Goal: Task Accomplishment & Management: Manage account settings

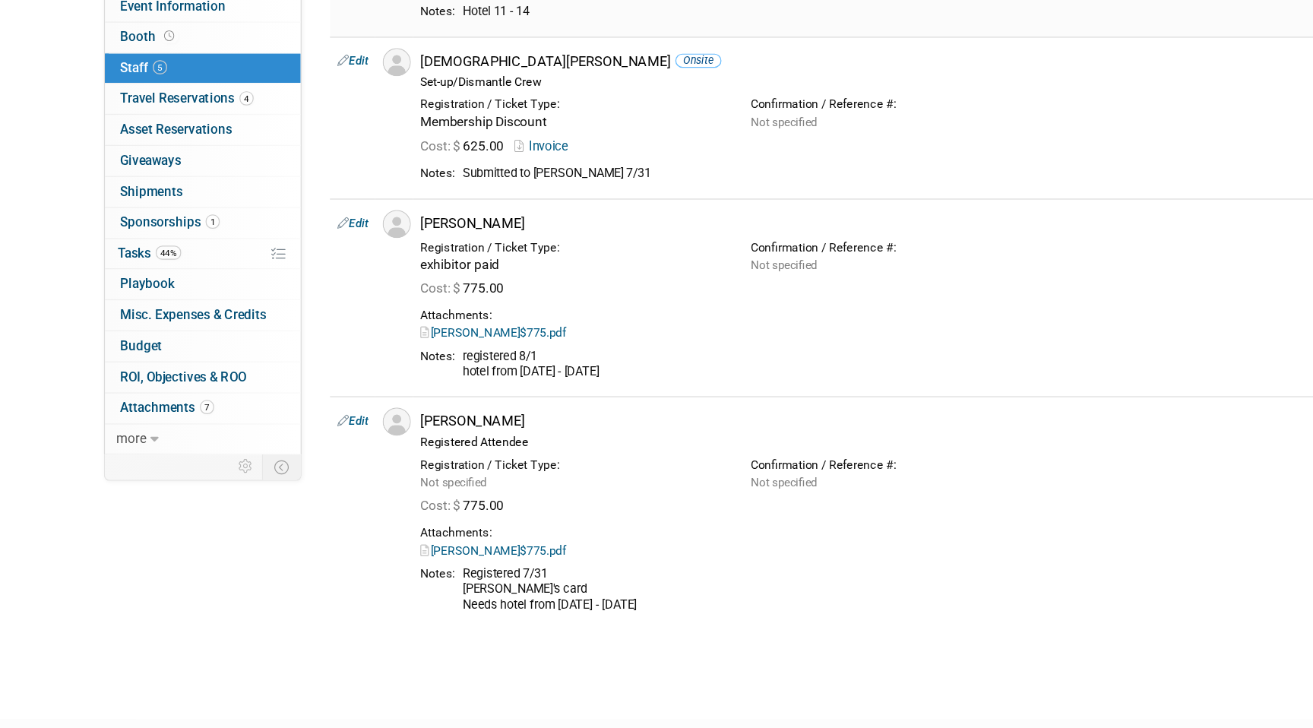
scroll to position [319, 0]
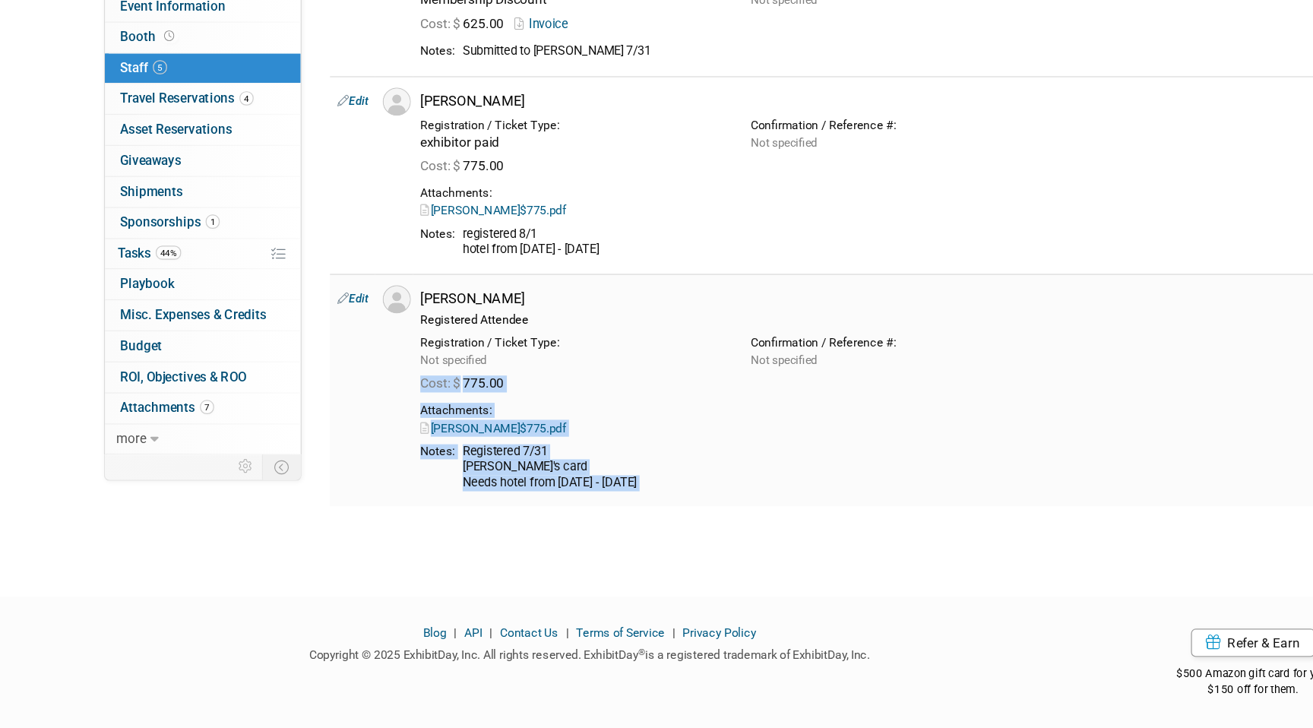
drag, startPoint x: 529, startPoint y: 572, endPoint x: 472, endPoint y: 432, distance: 151.7
click at [472, 437] on div "MMASC Annual Conference Nov 12, 2025 to Nov 14, 2025 (3 days) Nov 12, 2025 to N…" at bounding box center [656, 156] width 1313 height 875
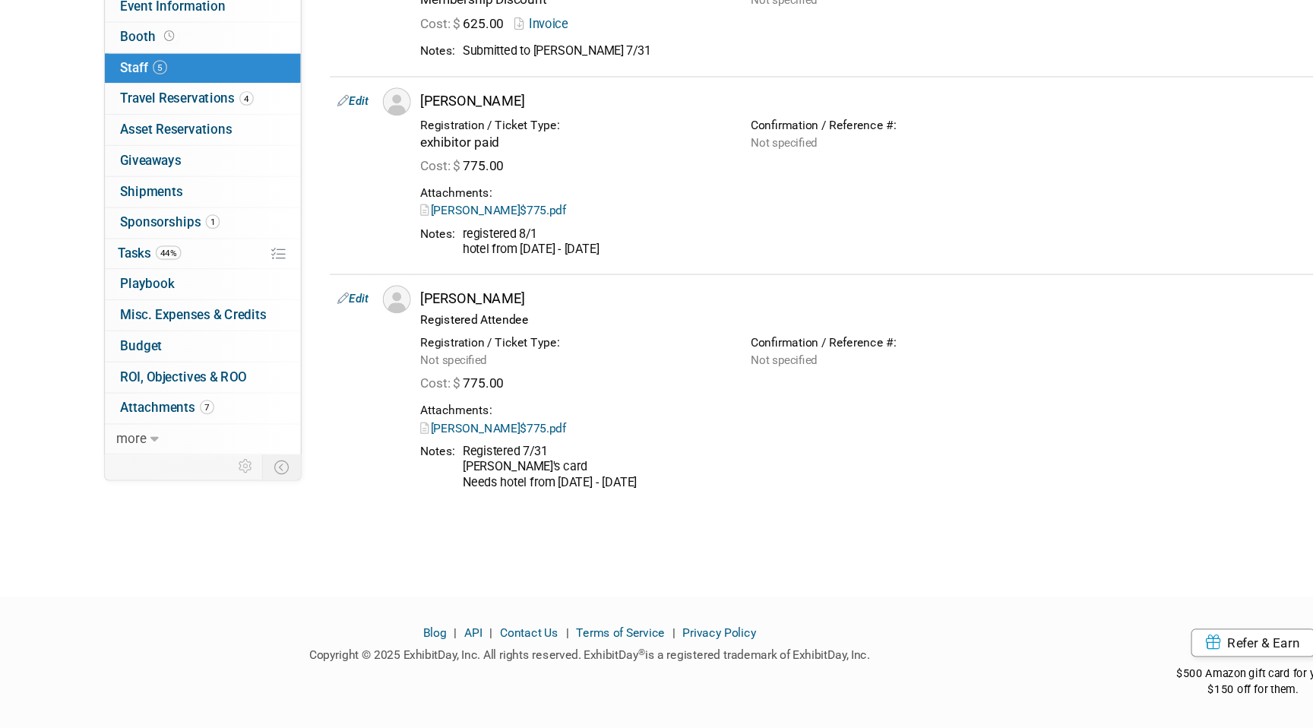
click at [518, 594] on div "MMASC Annual Conference Nov 12, 2025 to Nov 14, 2025 (3 days) Nov 12, 2025 to N…" at bounding box center [656, 156] width 1313 height 875
drag, startPoint x: 609, startPoint y: 609, endPoint x: 609, endPoint y: 379, distance: 230.2
click at [609, 380] on html "HdL Conferences Events Add Event Bulk Upload Events Shareable Event Boards Rece…" at bounding box center [656, 45] width 1313 height 728
click at [603, 575] on div "MMASC Annual Conference Nov 12, 2025 to Nov 14, 2025 (3 days) Nov 12, 2025 to N…" at bounding box center [656, 156] width 1313 height 875
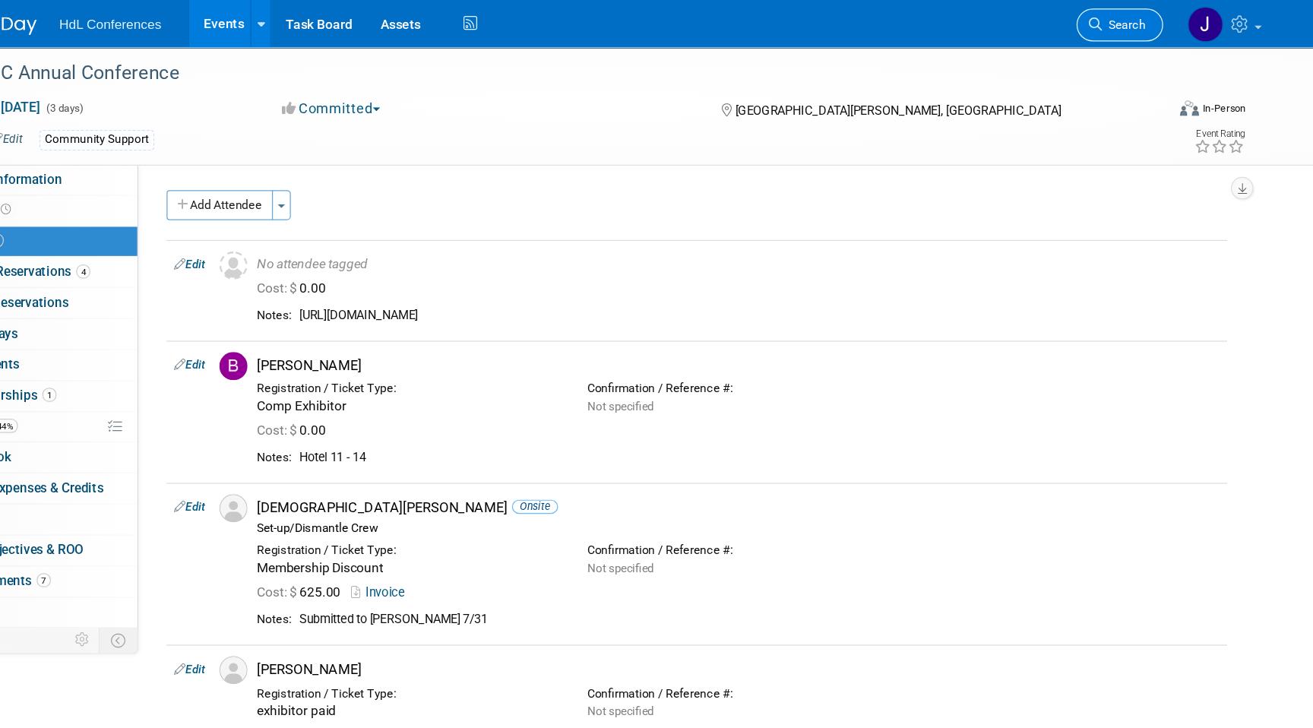
click at [1089, 21] on span "Search" at bounding box center [1085, 19] width 35 height 11
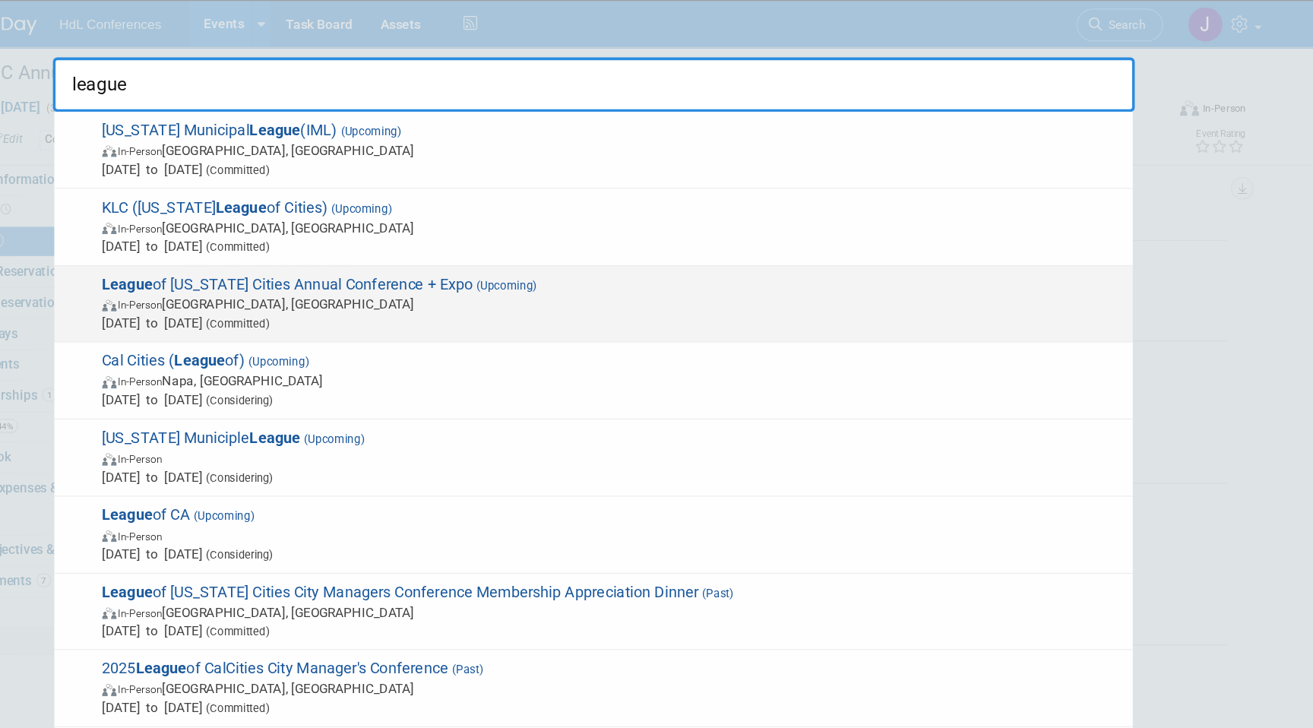
type input "league"
click at [395, 231] on span "League of California Cities Annual Conference + Expo (Upcoming) In-Person Long …" at bounding box center [671, 246] width 829 height 46
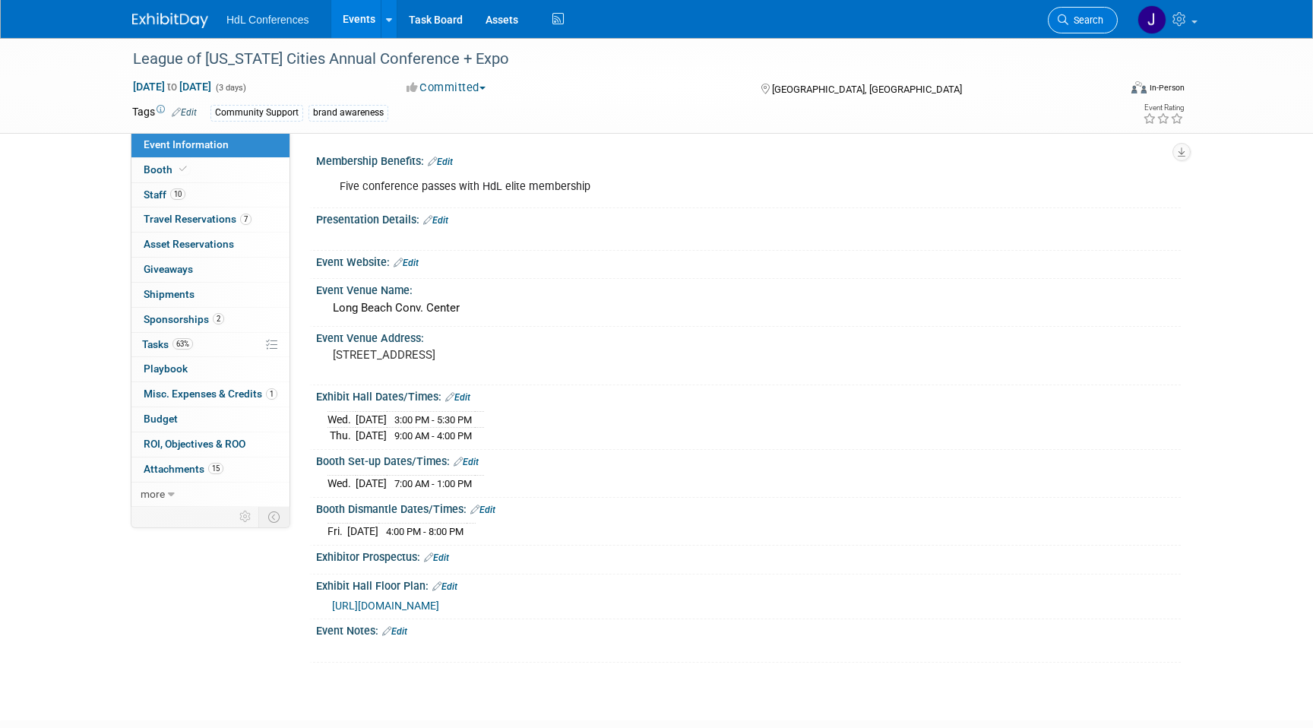
click at [1083, 26] on link "Search" at bounding box center [1083, 20] width 70 height 27
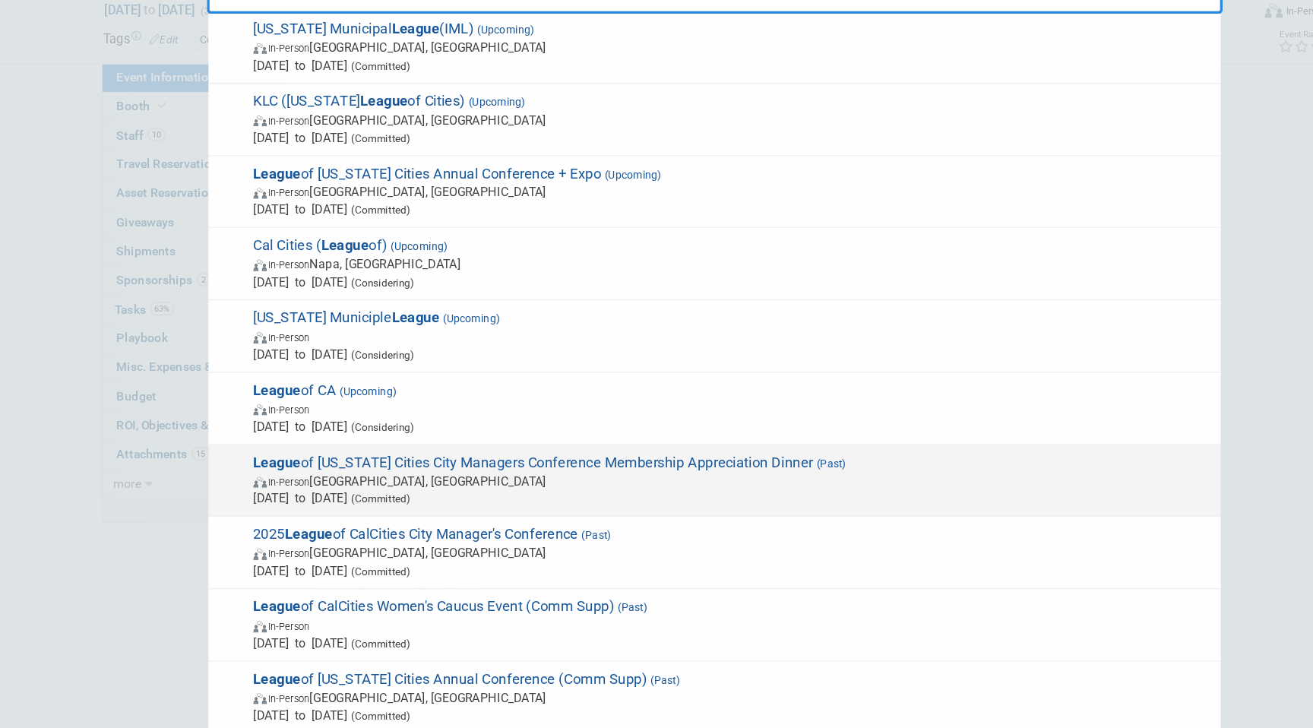
scroll to position [53, 0]
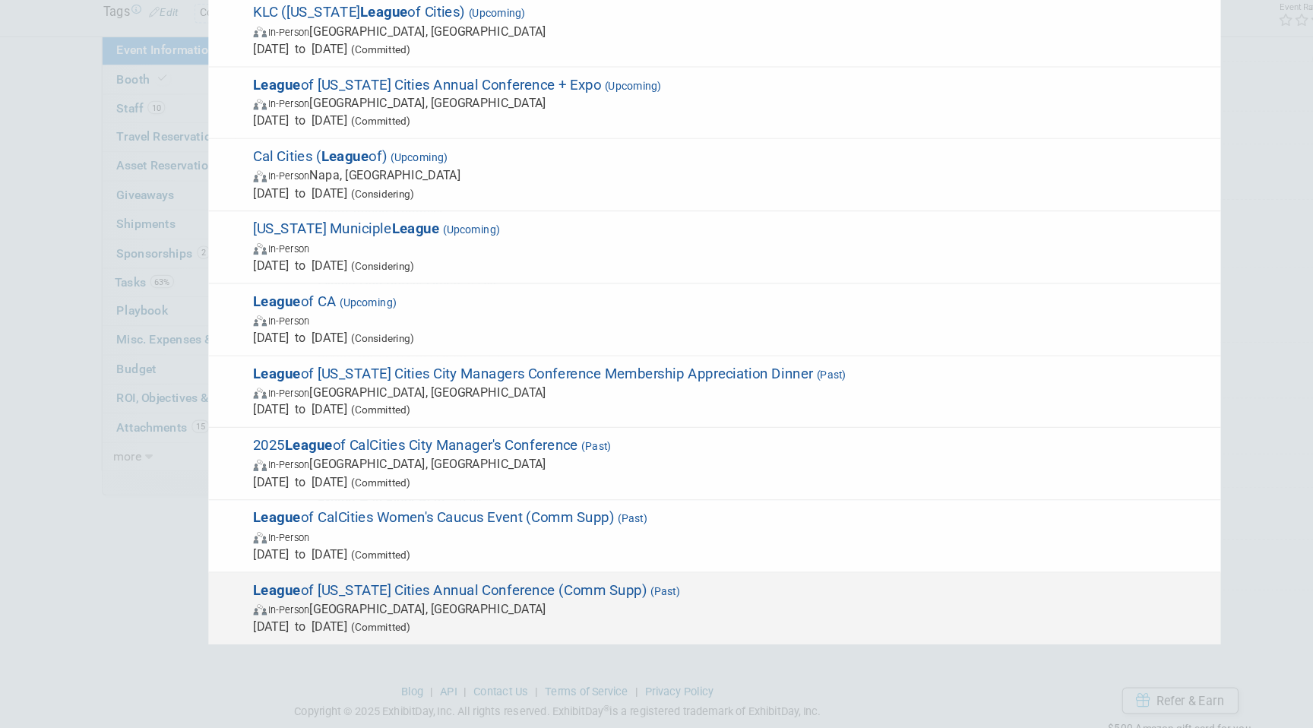
type input "league"
click at [345, 616] on span "League of California Cities Annual Conference (Comm Supp) (Past) In-Person Long…" at bounding box center [671, 625] width 829 height 46
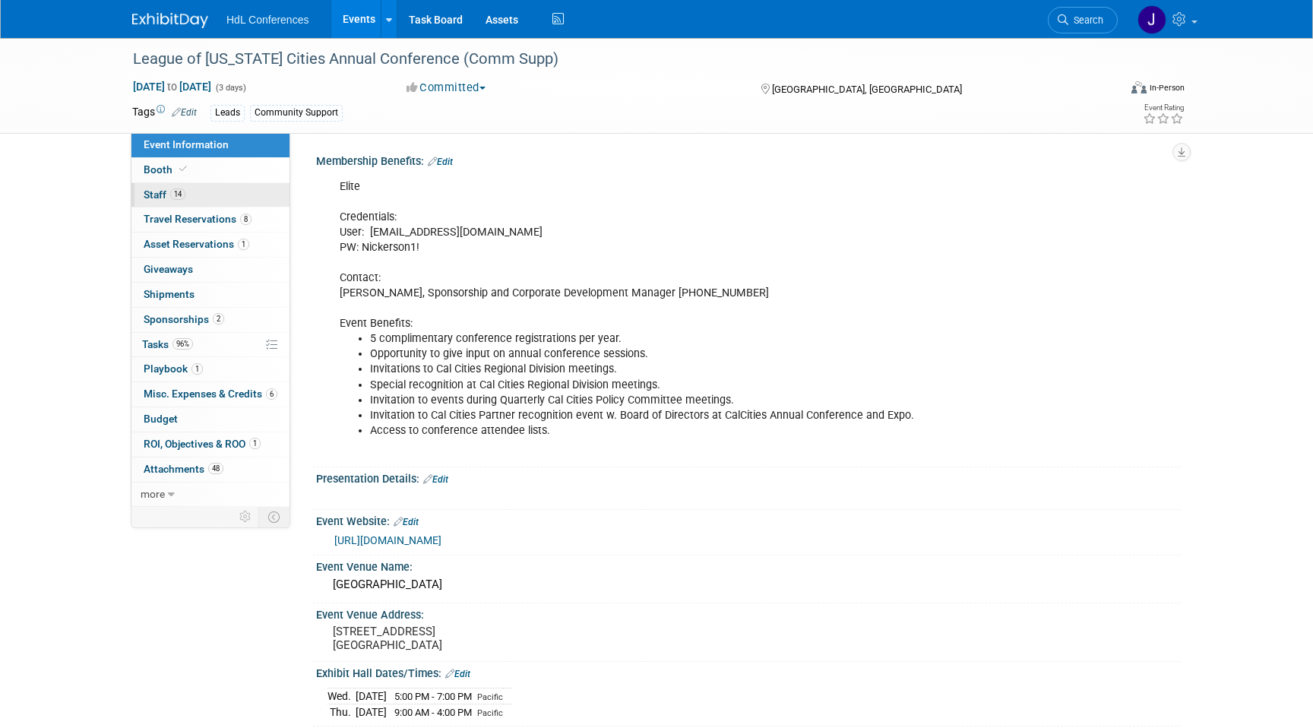
click at [228, 185] on link "14 Staff 14" at bounding box center [210, 195] width 158 height 24
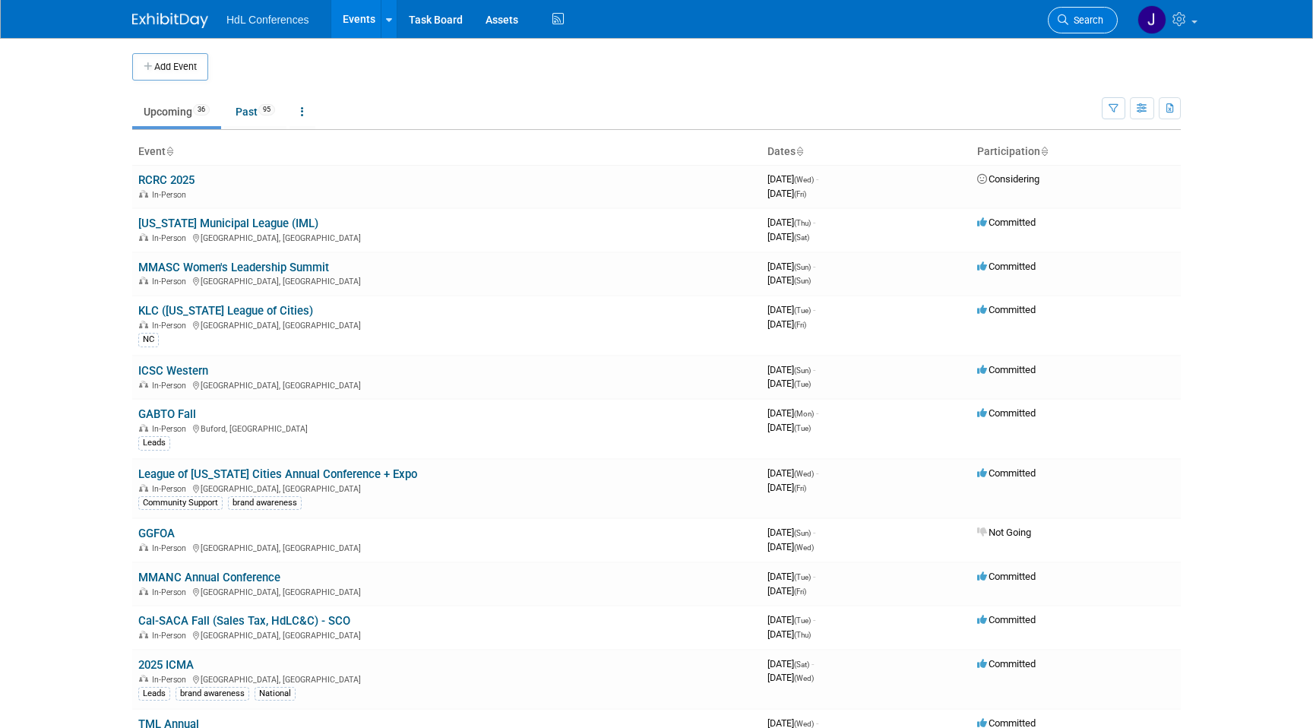
click at [1086, 21] on span "Search" at bounding box center [1085, 19] width 35 height 11
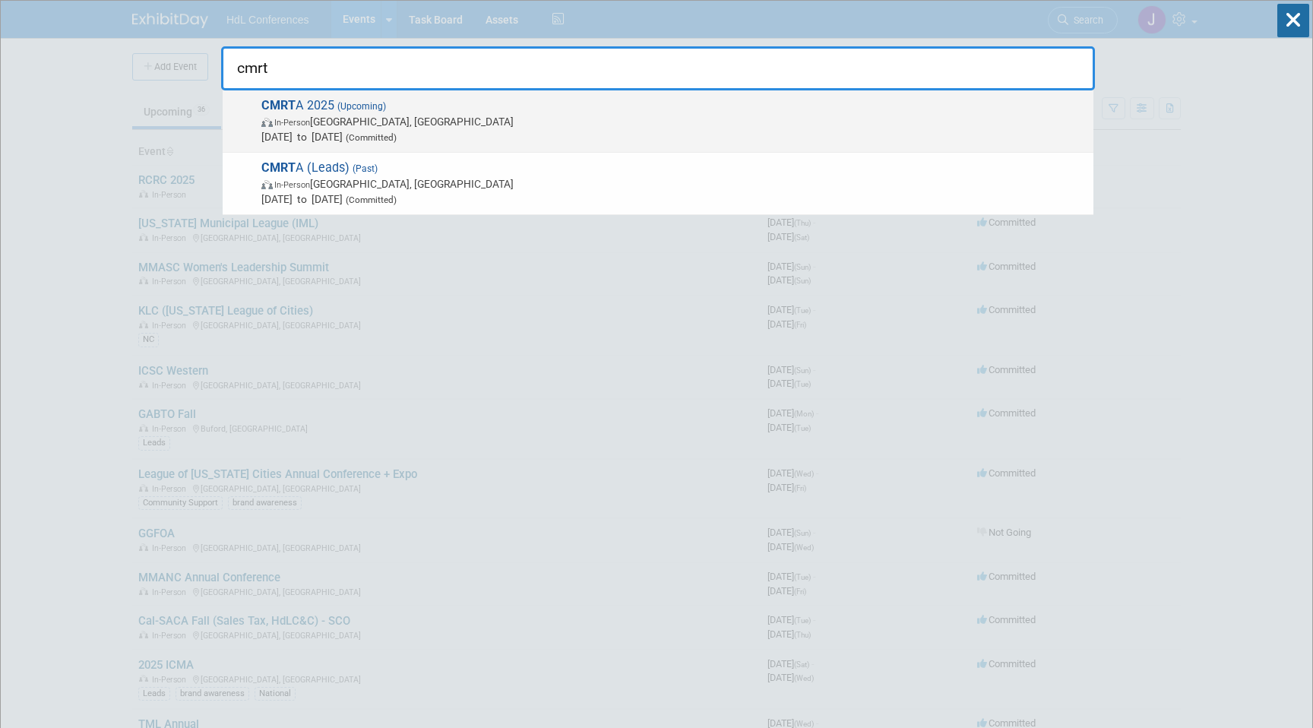
type input "cmrt"
click at [289, 114] on span "In-Person Anaheim, CA" at bounding box center [673, 121] width 824 height 15
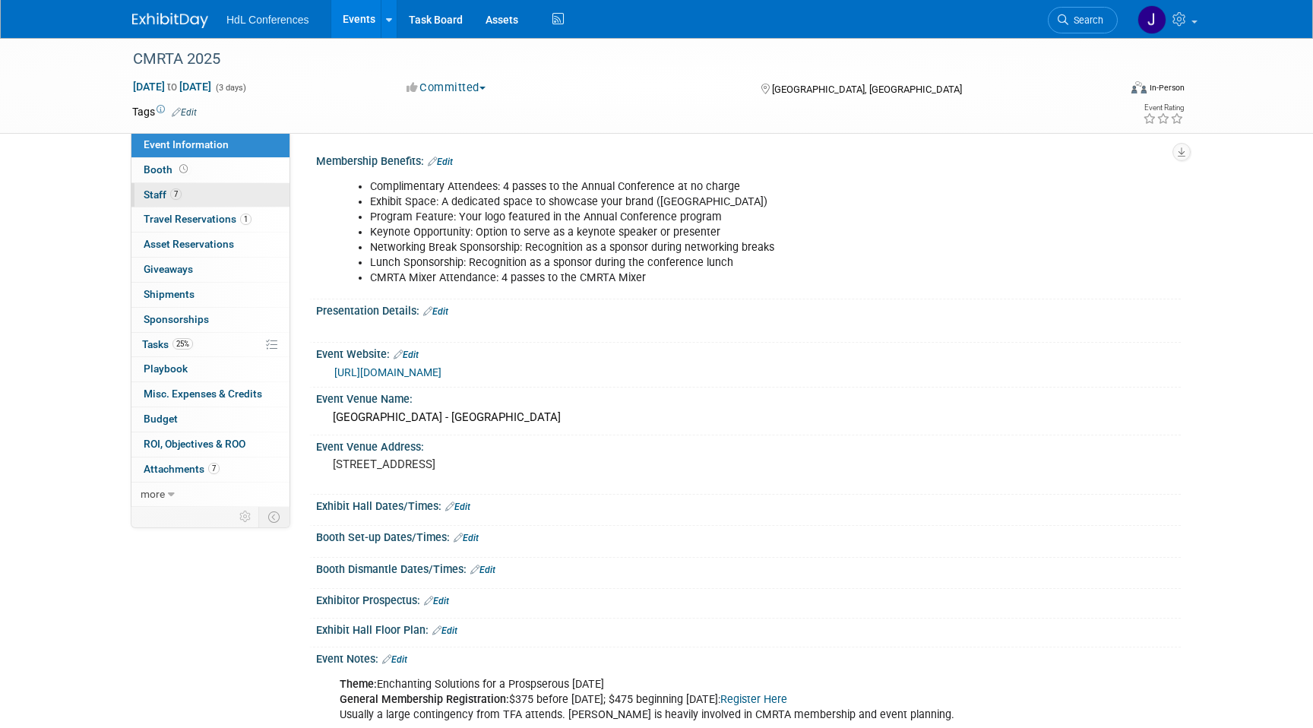
click at [195, 193] on link "7 Staff 7" at bounding box center [210, 195] width 158 height 24
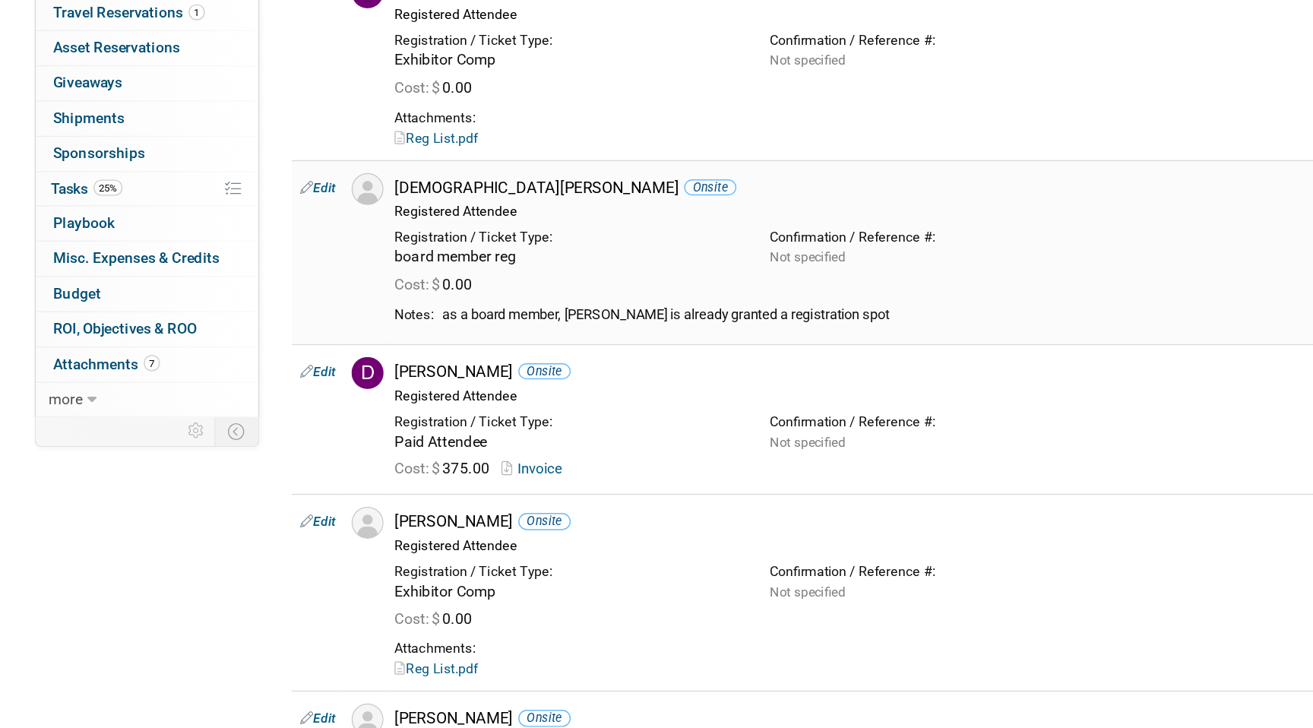
scroll to position [353, 0]
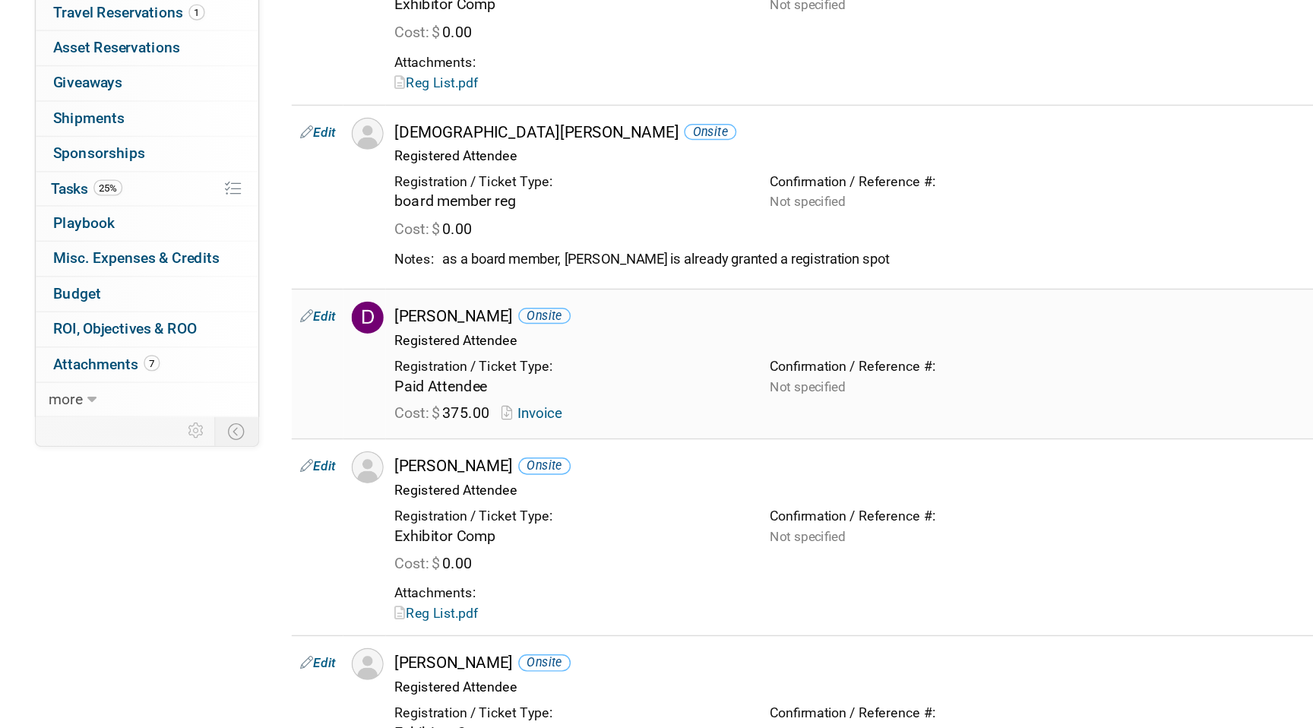
click at [337, 439] on link "Edit" at bounding box center [331, 435] width 25 height 11
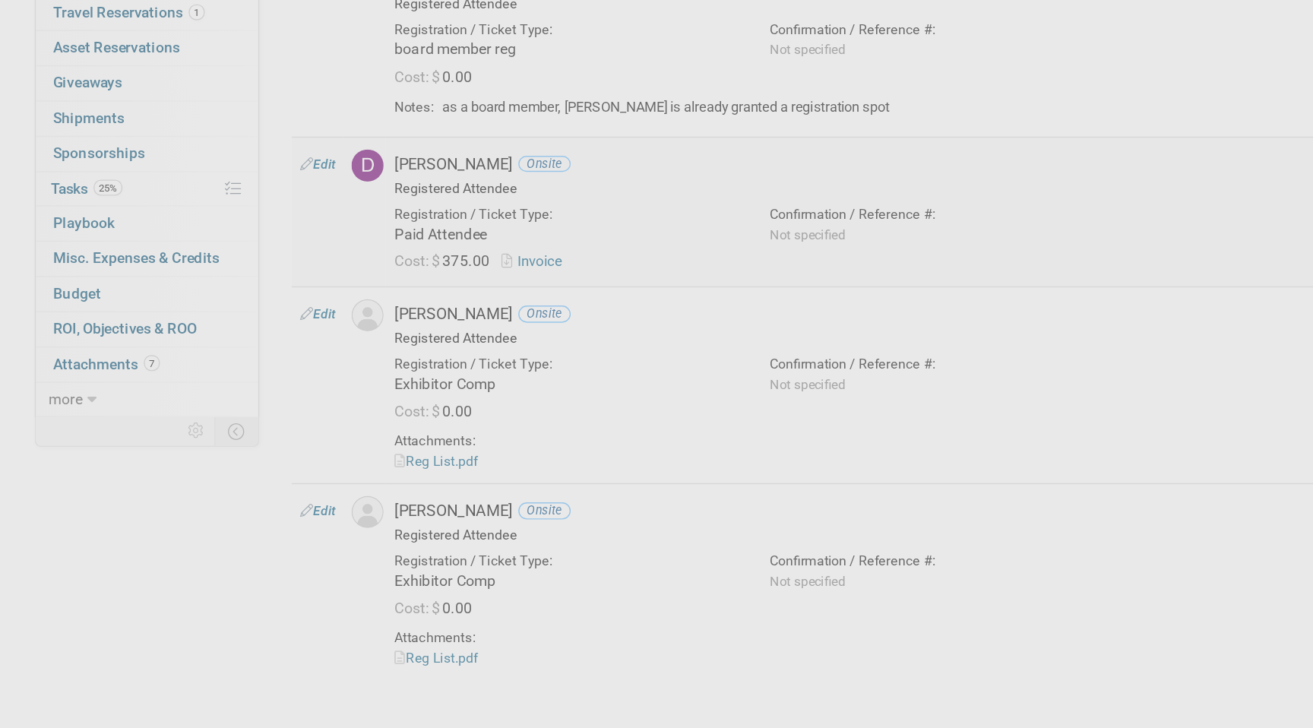
select select "025426ed-354b-43e9-9b56-b256f84e57ee"
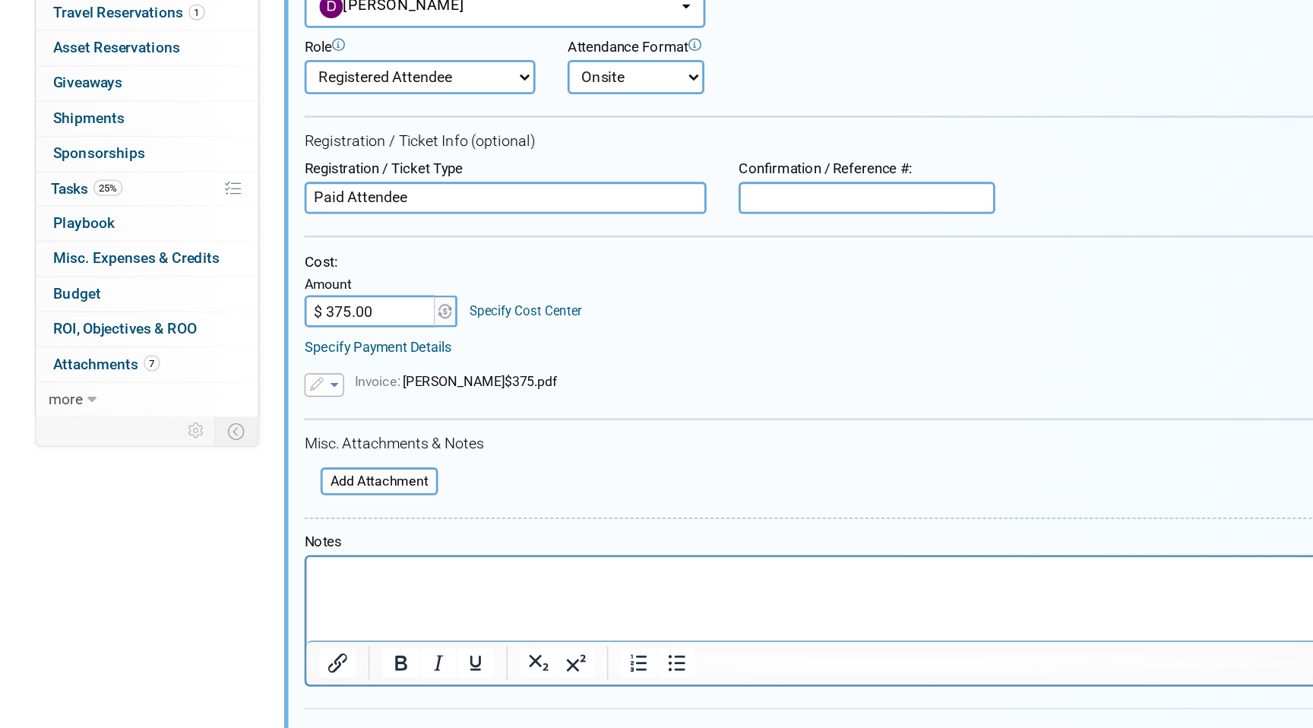
scroll to position [0, 0]
click at [444, 578] on html at bounding box center [725, 567] width 838 height 21
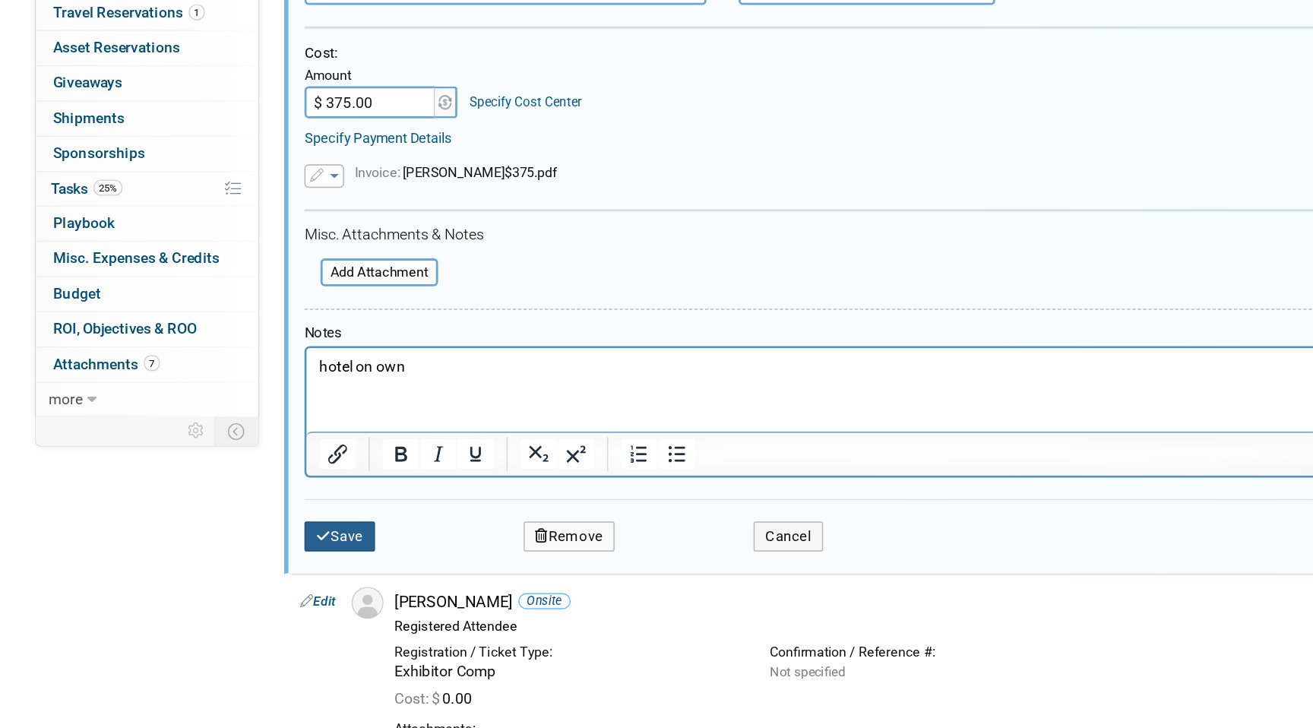
click at [353, 590] on button "Save" at bounding box center [347, 591] width 50 height 21
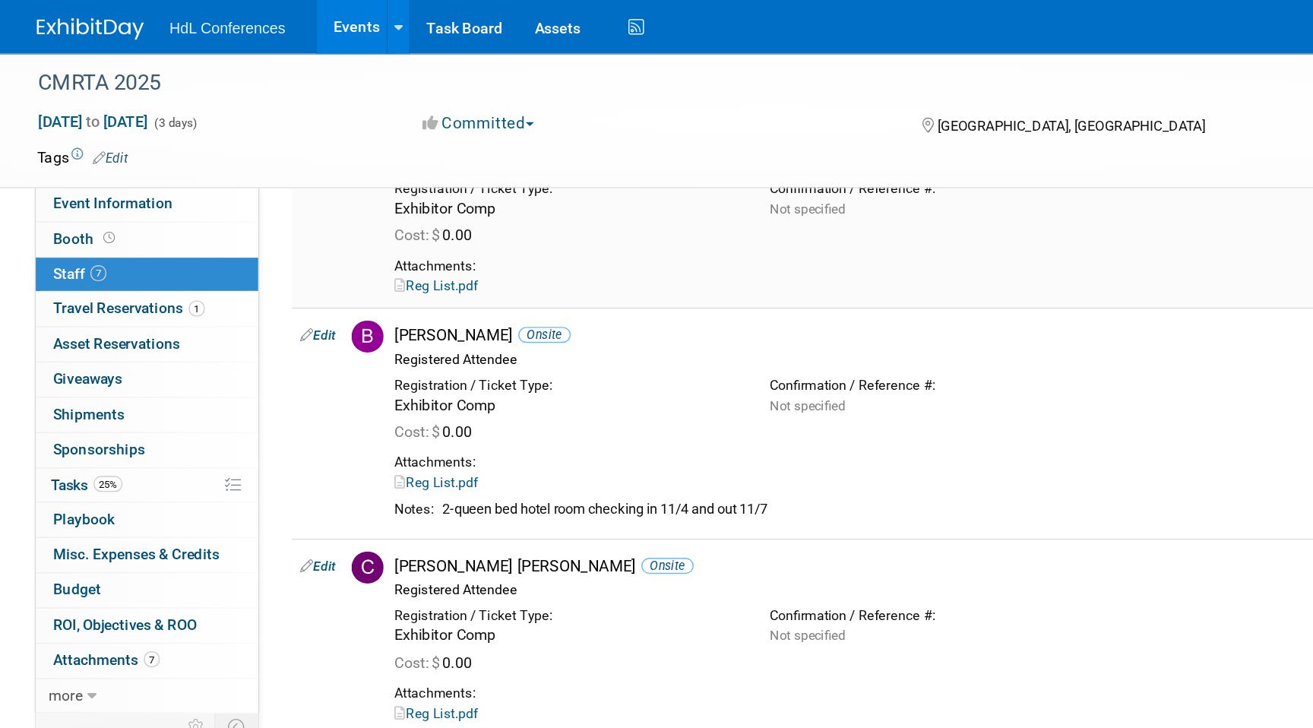
scroll to position [60, 0]
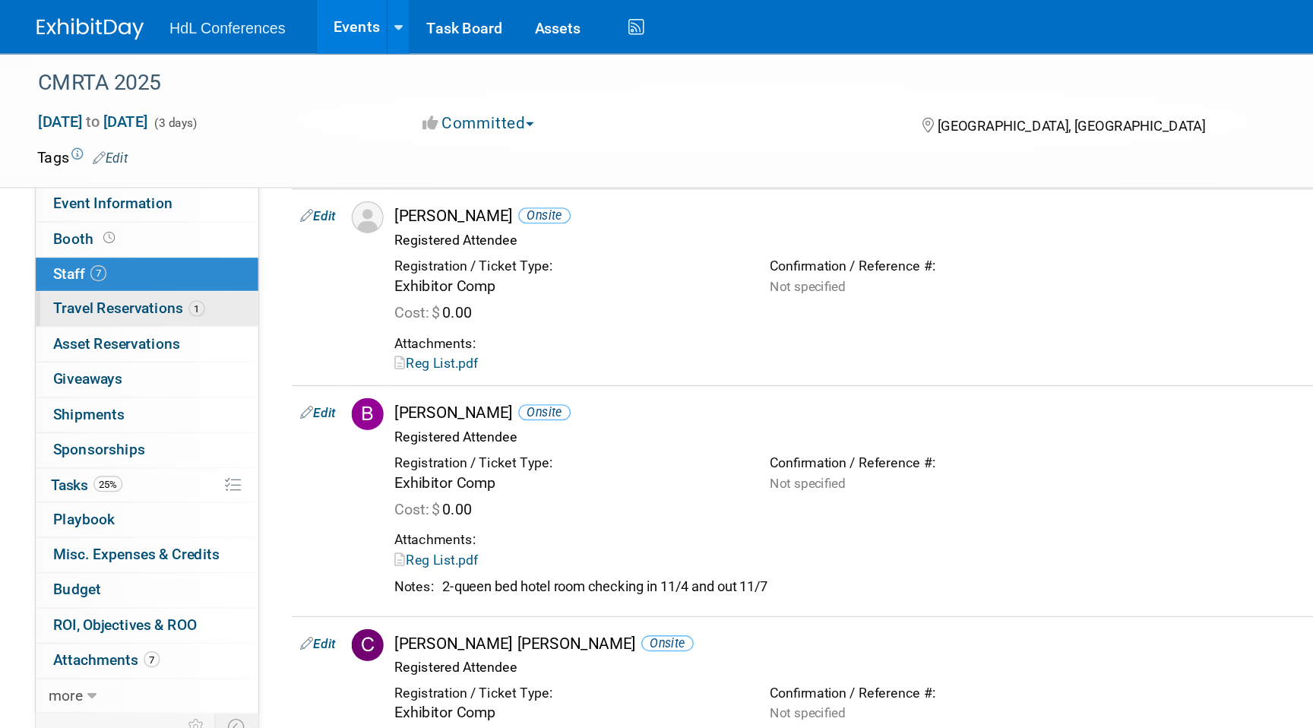
click at [207, 219] on span "Travel Reservations 1" at bounding box center [198, 219] width 108 height 12
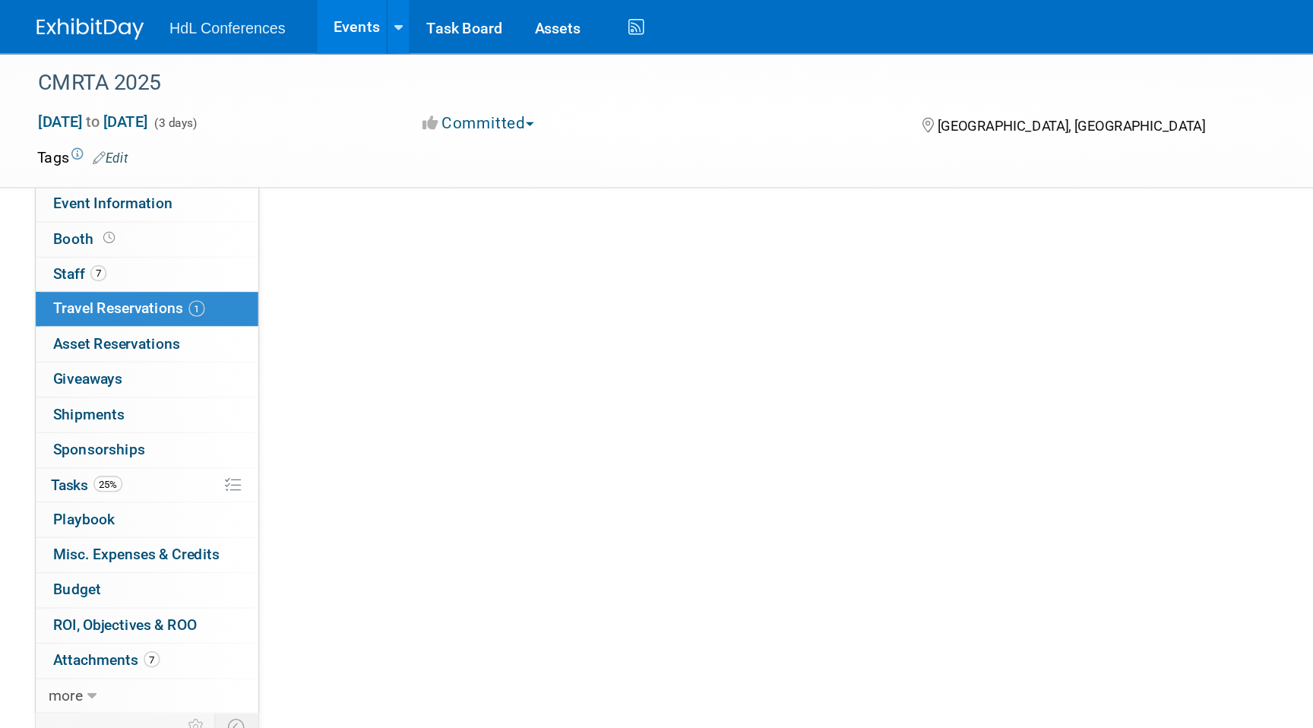
scroll to position [0, 0]
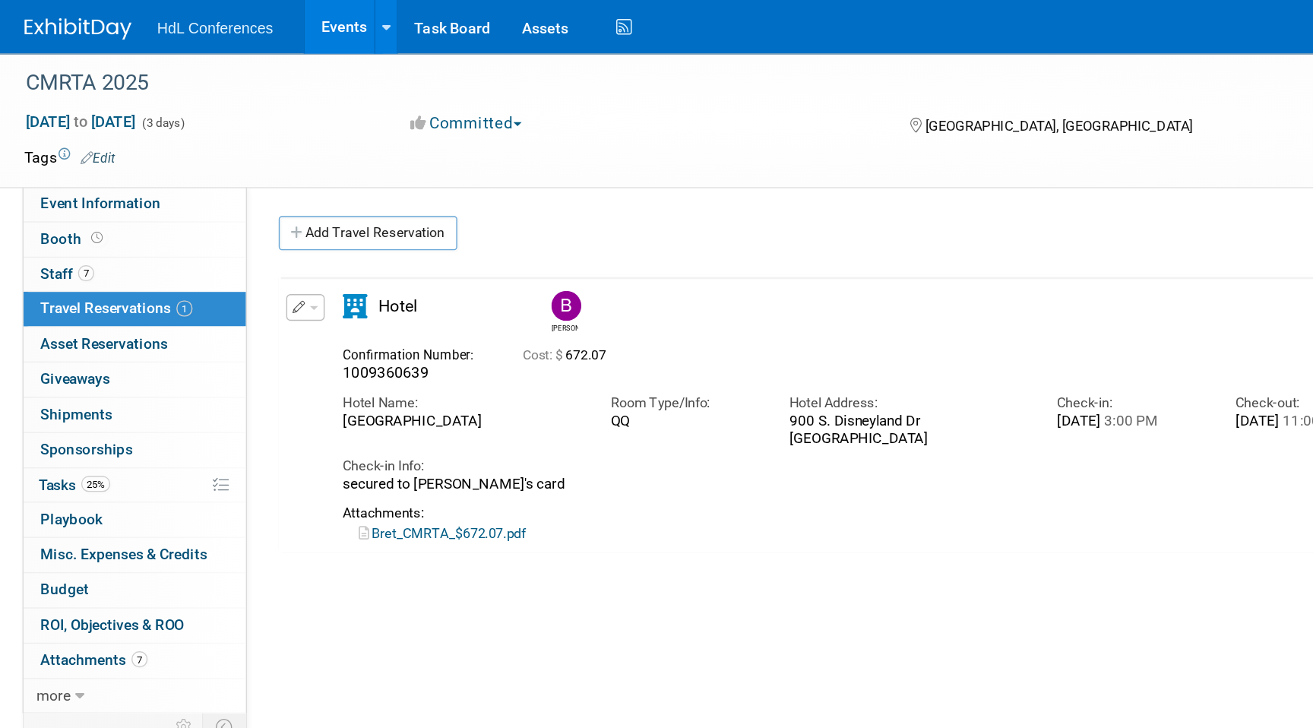
click at [181, 28] on div "HdL Conferences Events Add Event Bulk Upload Events Shareable Event Boards Rece…" at bounding box center [656, 19] width 1048 height 38
click at [179, 22] on img at bounding box center [170, 20] width 76 height 15
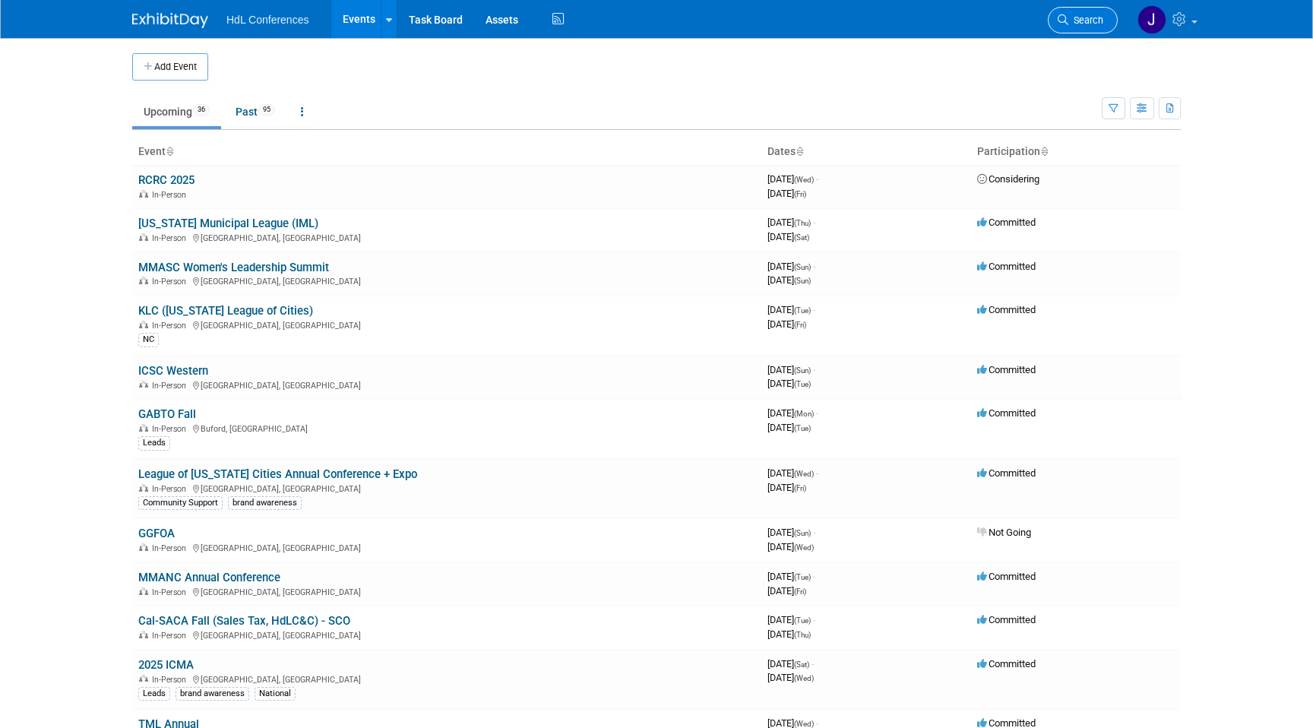
click at [1092, 24] on span "Search" at bounding box center [1085, 19] width 35 height 11
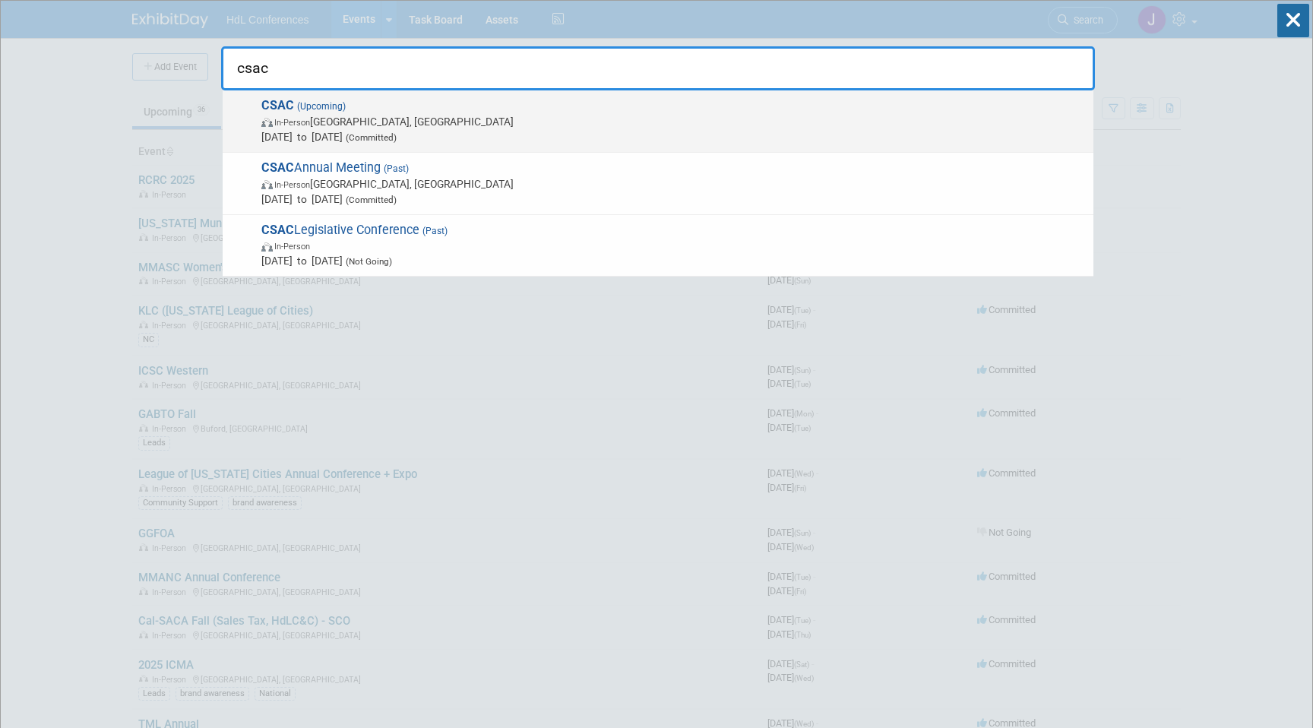
type input "csac"
click at [485, 118] on span "In-Person [GEOGRAPHIC_DATA], [GEOGRAPHIC_DATA]" at bounding box center [673, 121] width 824 height 15
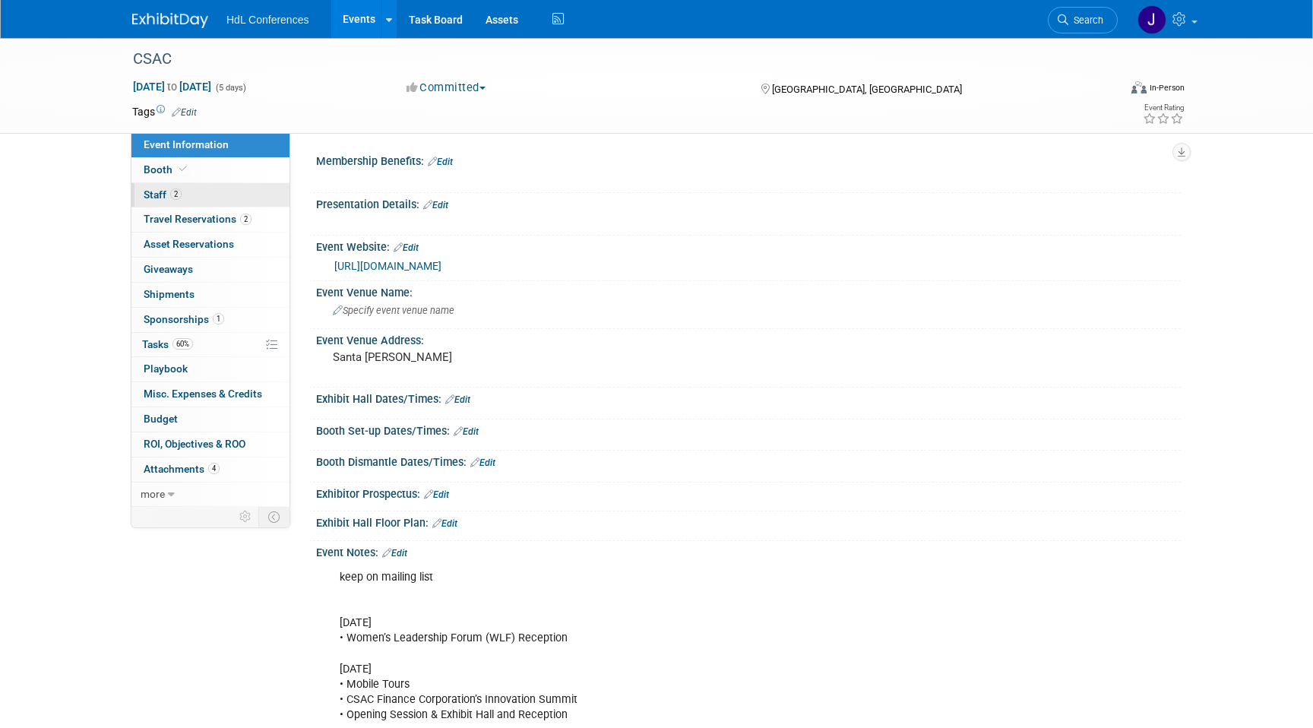
click at [216, 183] on link "2 Staff 2" at bounding box center [210, 195] width 158 height 24
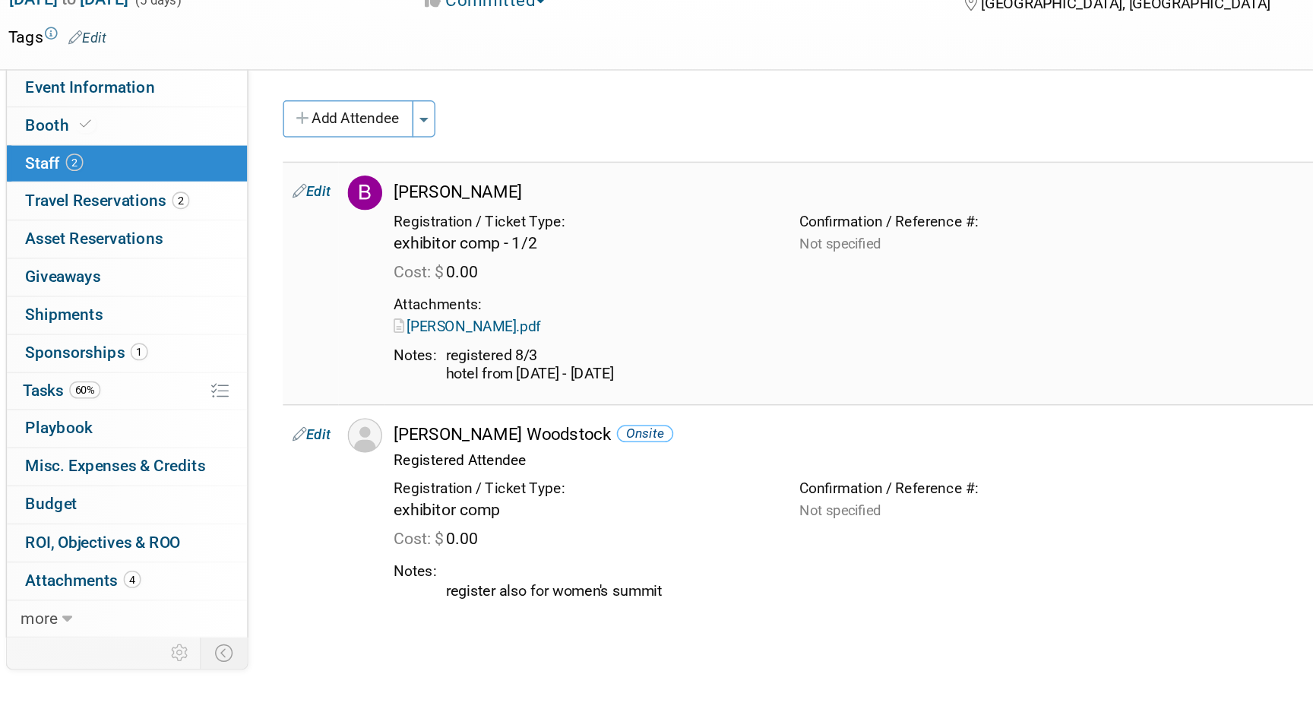
click at [432, 279] on td "[PERSON_NAME] Registration / Ticket Type: exhibitor comp - 1/2 0.00" at bounding box center [774, 274] width 789 height 160
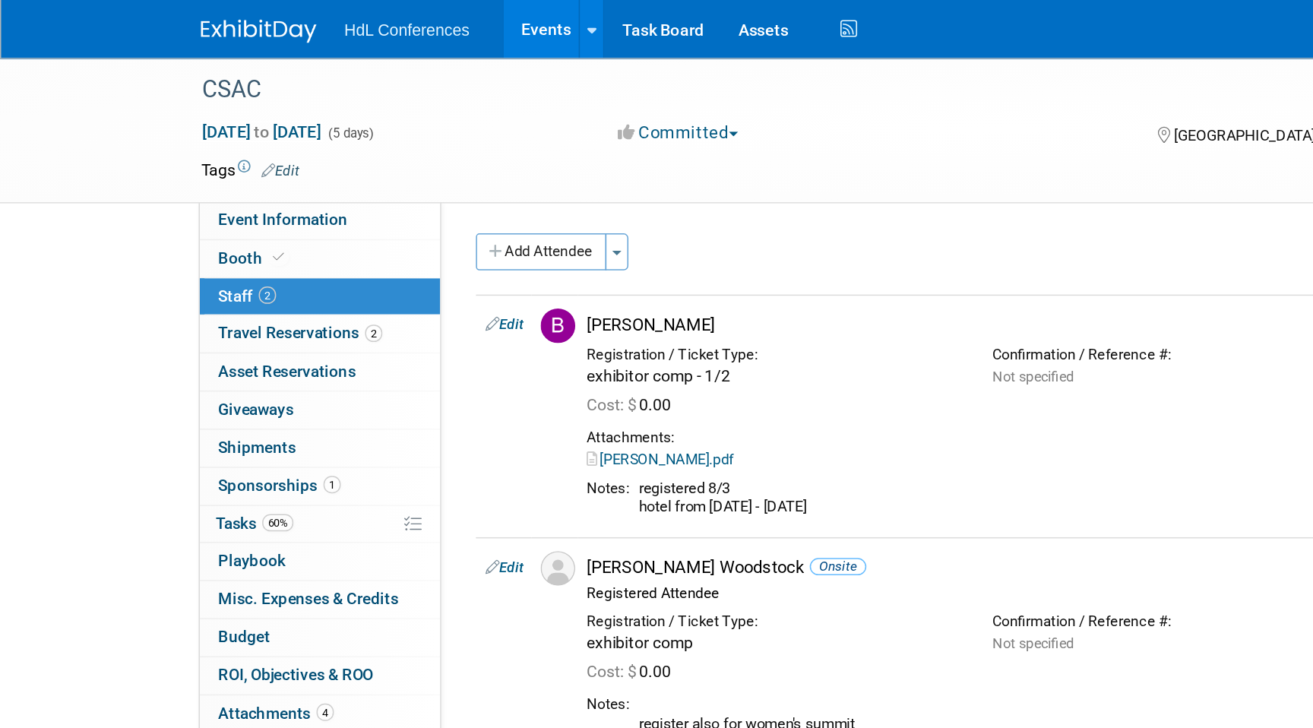
click at [157, 17] on img at bounding box center [170, 20] width 76 height 15
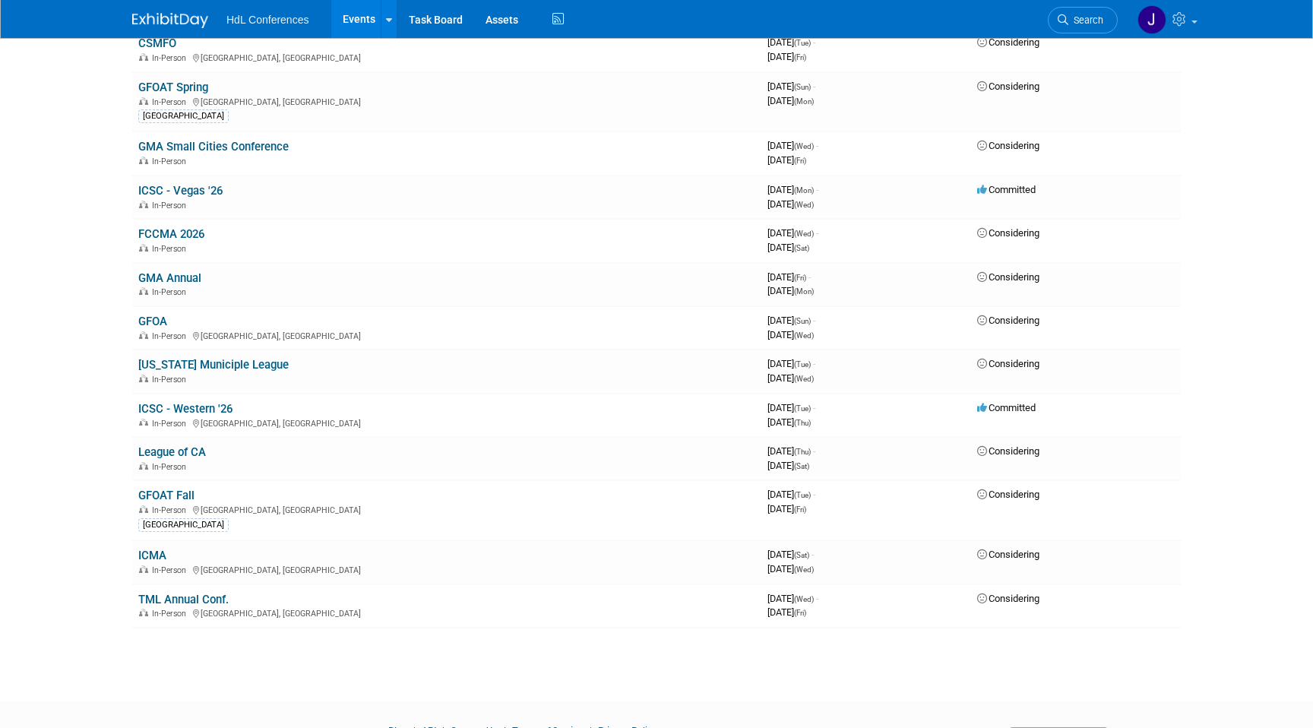
scroll to position [1397, 0]
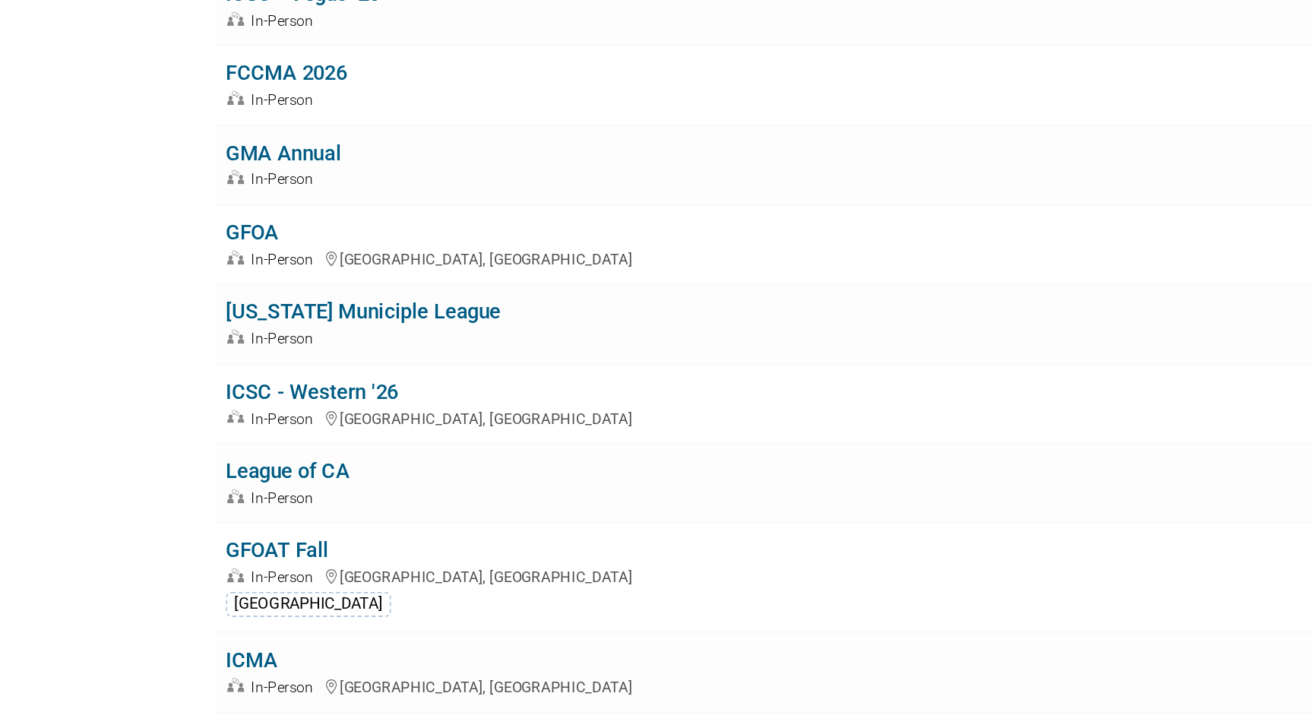
drag, startPoint x: 109, startPoint y: 245, endPoint x: 109, endPoint y: 449, distance: 204.4
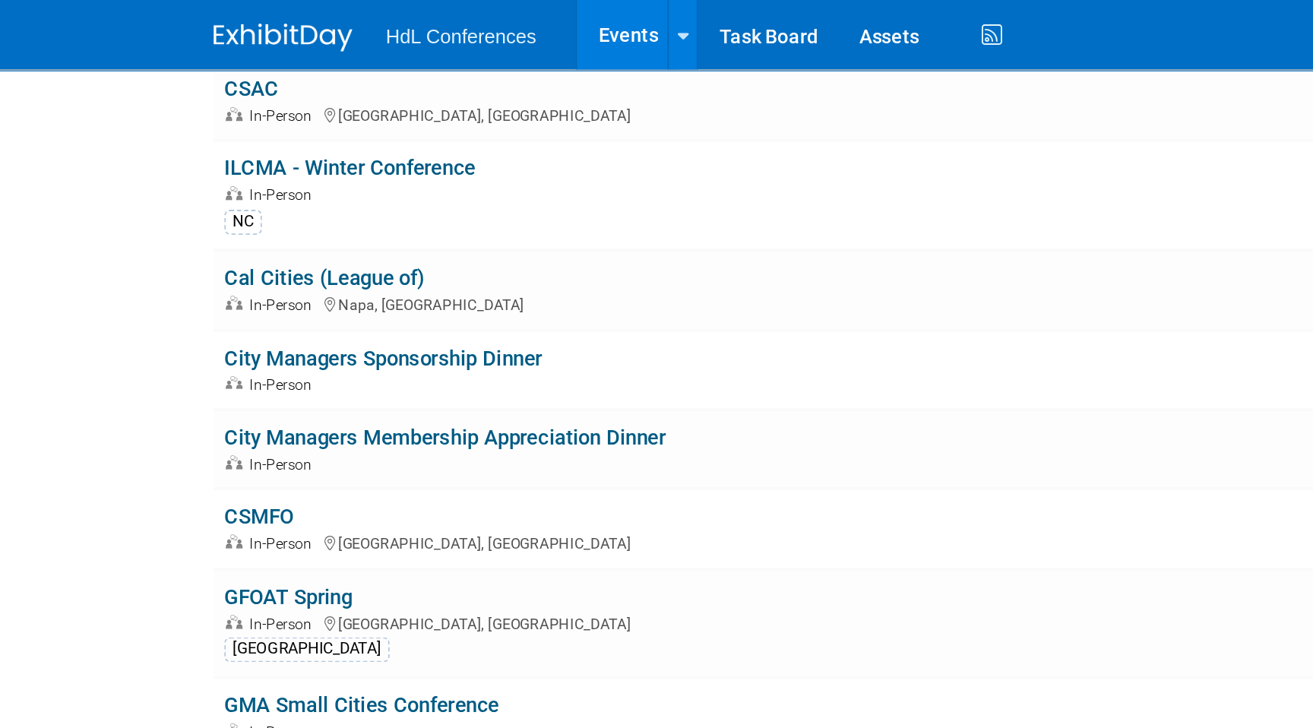
scroll to position [1078, 0]
